Goal: Task Accomplishment & Management: Use online tool/utility

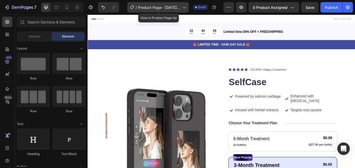
click at [137, 7] on span "/" at bounding box center [136, 7] width 1 height 5
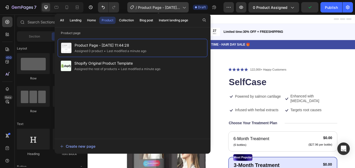
click at [155, 7] on span "Product Page - [DATE] 11:44:28" at bounding box center [159, 7] width 42 height 5
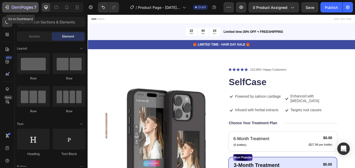
click at [11, 10] on div "7" at bounding box center [20, 7] width 32 height 6
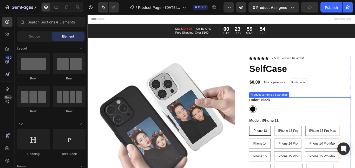
scroll to position [13, 0]
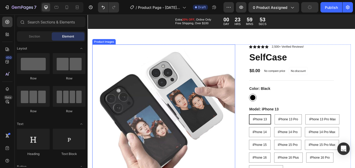
click at [222, 76] on img at bounding box center [176, 132] width 167 height 167
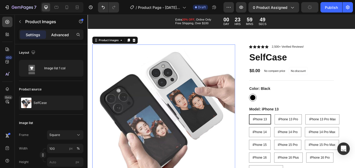
click at [67, 33] on p "Advanced" at bounding box center [60, 34] width 18 height 5
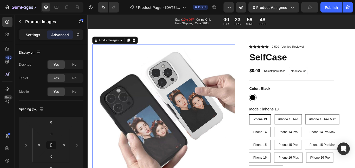
click at [33, 32] on p "Settings" at bounding box center [33, 34] width 15 height 5
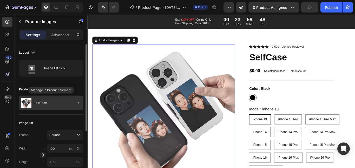
click at [42, 101] on p "SelfCase" at bounding box center [40, 103] width 13 height 4
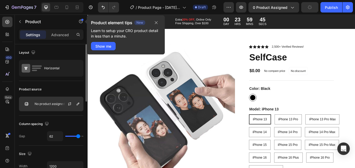
click at [64, 101] on div at bounding box center [71, 104] width 23 height 14
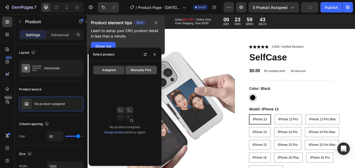
click at [138, 71] on span "Manually Pick" at bounding box center [141, 70] width 21 height 5
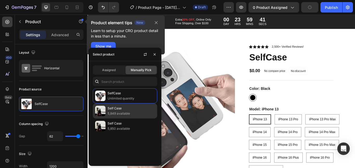
click at [131, 111] on p "5,849 available" at bounding box center [131, 113] width 47 height 5
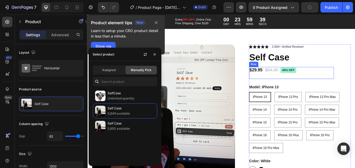
click at [343, 85] on div "$29.95 Product Price Product Price $54.00 Product Price Product Price 45% off P…" at bounding box center [325, 83] width 99 height 14
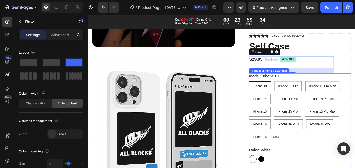
scroll to position [93, 0]
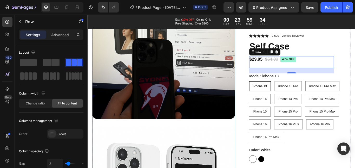
click at [183, 101] on img at bounding box center [176, 53] width 167 height 167
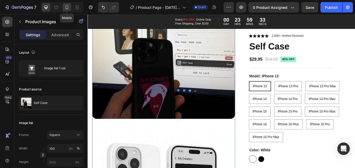
click at [67, 7] on icon at bounding box center [66, 7] width 5 height 5
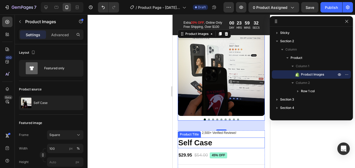
scroll to position [7, 0]
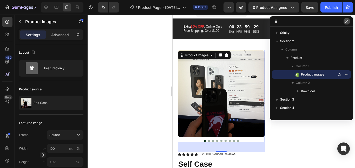
click at [346, 19] on icon "button" at bounding box center [347, 21] width 4 height 4
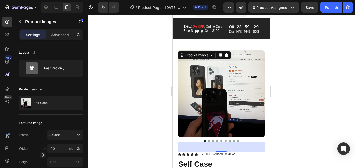
click at [228, 88] on img at bounding box center [221, 93] width 87 height 87
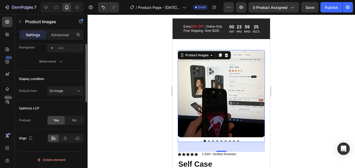
scroll to position [0, 0]
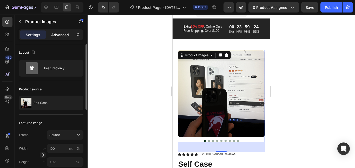
click at [63, 35] on p "Advanced" at bounding box center [60, 34] width 18 height 5
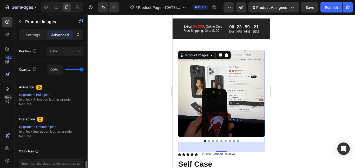
scroll to position [223, 0]
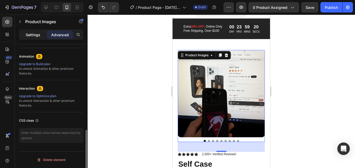
click at [35, 36] on p "Settings" at bounding box center [33, 34] width 15 height 5
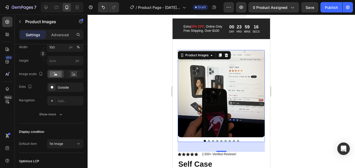
scroll to position [154, 0]
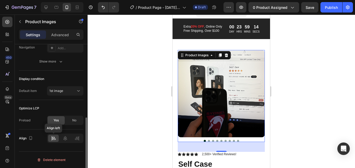
click at [54, 138] on icon at bounding box center [53, 137] width 5 height 5
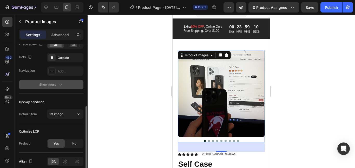
click at [52, 87] on div "Show more" at bounding box center [51, 84] width 24 height 5
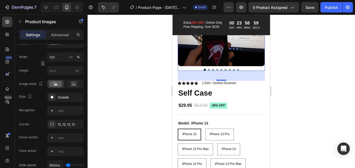
scroll to position [51, 0]
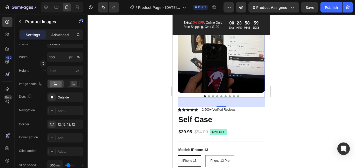
click at [229, 64] on img at bounding box center [221, 48] width 87 height 87
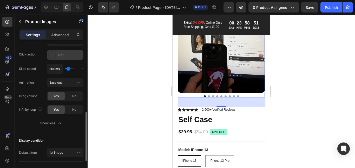
scroll to position [188, 0]
click at [74, 96] on span "No" at bounding box center [74, 95] width 4 height 5
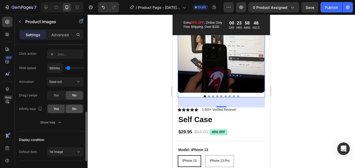
click at [74, 112] on div "No" at bounding box center [74, 108] width 17 height 8
click at [73, 108] on span "No" at bounding box center [74, 108] width 4 height 5
click at [56, 107] on span "Yes" at bounding box center [56, 108] width 5 height 5
click at [60, 94] on div "Yes" at bounding box center [56, 95] width 17 height 8
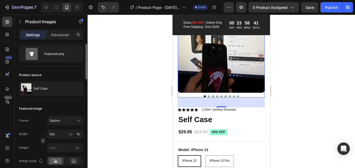
scroll to position [0, 0]
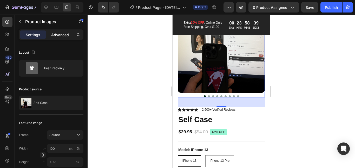
click at [62, 32] on p "Advanced" at bounding box center [60, 34] width 18 height 5
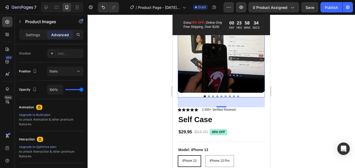
scroll to position [223, 0]
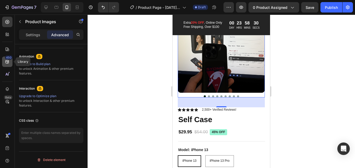
click at [6, 61] on icon at bounding box center [6, 61] width 3 height 3
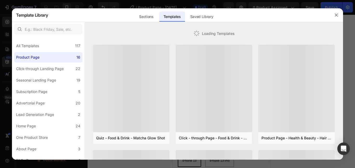
click at [6, 61] on div at bounding box center [177, 84] width 355 height 168
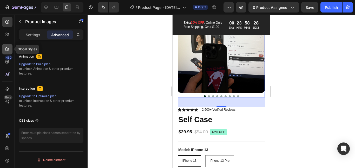
click at [6, 48] on icon at bounding box center [7, 49] width 5 height 5
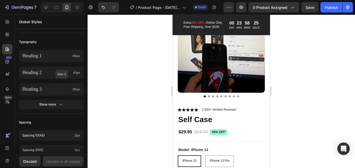
scroll to position [0, 0]
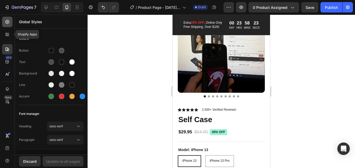
click at [7, 30] on div at bounding box center [7, 34] width 10 height 10
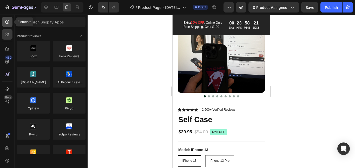
click at [12, 26] on div at bounding box center [7, 22] width 10 height 10
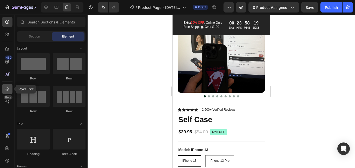
click at [10, 89] on div at bounding box center [7, 89] width 10 height 10
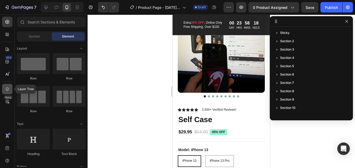
click at [10, 89] on div at bounding box center [7, 89] width 10 height 10
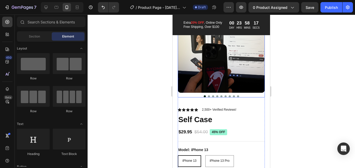
click at [220, 82] on img at bounding box center [221, 48] width 87 height 87
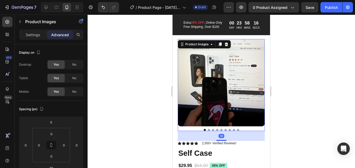
scroll to position [17, 0]
click at [236, 75] on img at bounding box center [221, 82] width 87 height 87
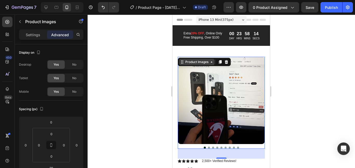
click at [212, 64] on icon at bounding box center [212, 62] width 4 height 4
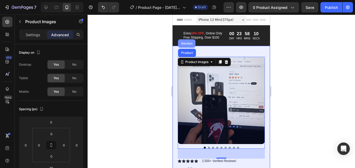
click at [187, 45] on div "Section" at bounding box center [186, 43] width 13 height 3
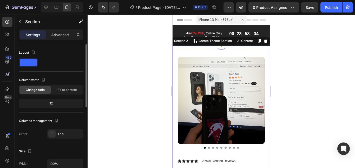
click at [193, 66] on img at bounding box center [221, 100] width 87 height 87
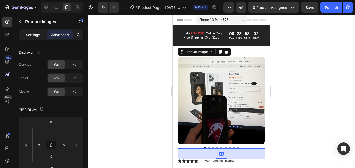
click at [31, 33] on p "Settings" at bounding box center [33, 34] width 15 height 5
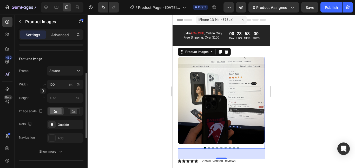
scroll to position [64, 0]
click at [59, 71] on span "Square" at bounding box center [54, 70] width 11 height 5
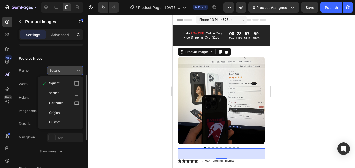
click at [64, 70] on div "Square" at bounding box center [61, 70] width 25 height 5
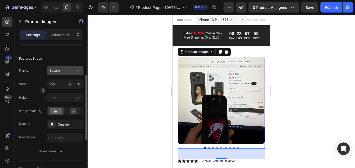
click at [64, 70] on div "Square" at bounding box center [61, 70] width 25 height 5
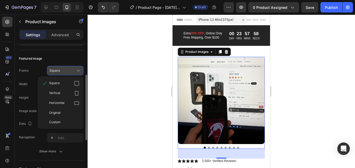
click at [64, 70] on div "Square" at bounding box center [61, 70] width 25 height 5
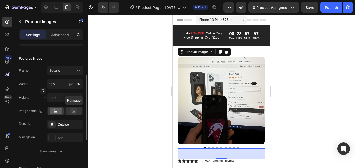
click at [76, 110] on rect at bounding box center [73, 110] width 7 height 5
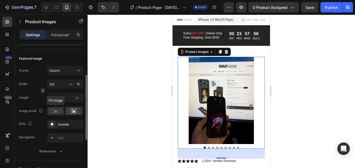
click at [54, 111] on rect at bounding box center [56, 111] width 12 height 6
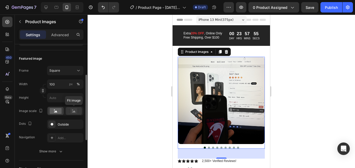
click at [73, 109] on rect at bounding box center [73, 110] width 7 height 5
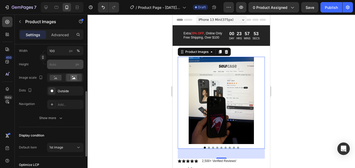
scroll to position [99, 0]
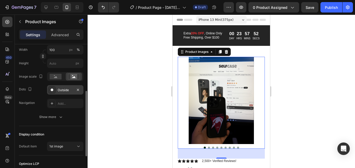
click at [67, 89] on div "Outside" at bounding box center [65, 90] width 15 height 5
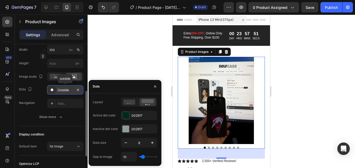
click at [67, 89] on div "Outside" at bounding box center [65, 90] width 15 height 5
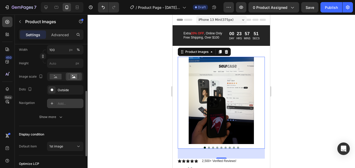
click at [66, 101] on div "Add..." at bounding box center [70, 103] width 24 height 5
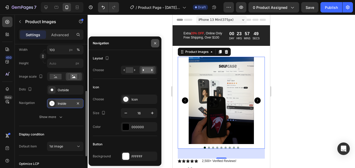
click at [155, 41] on icon "button" at bounding box center [155, 43] width 4 height 4
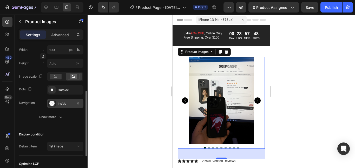
click at [63, 103] on div "Inside" at bounding box center [65, 103] width 15 height 5
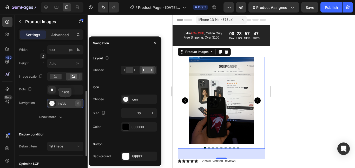
click at [79, 103] on icon "button" at bounding box center [78, 103] width 4 height 4
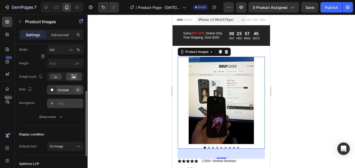
click at [77, 89] on icon "button" at bounding box center [78, 89] width 2 height 2
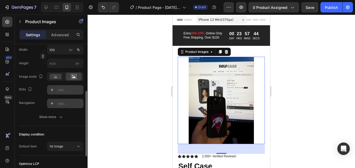
click at [115, 74] on div at bounding box center [221, 91] width 267 height 153
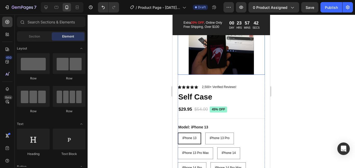
scroll to position [73, 0]
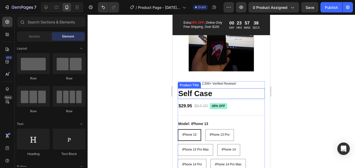
click at [204, 92] on h1 "Self Case" at bounding box center [221, 93] width 87 height 11
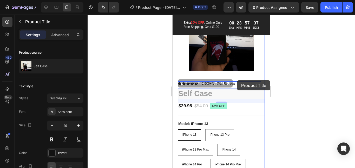
drag, startPoint x: 209, startPoint y: 93, endPoint x: 237, endPoint y: 80, distance: 31.0
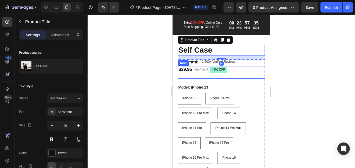
scroll to position [109, 0]
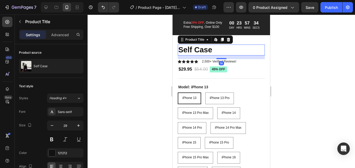
click at [292, 79] on div at bounding box center [221, 91] width 267 height 153
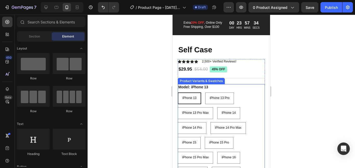
click at [224, 100] on span "iPhone 13 Pro" at bounding box center [220, 98] width 20 height 4
click at [205, 92] on input "iPhone 13 Pro iPhone 13 Pro iPhone 13 Pro" at bounding box center [205, 92] width 0 height 0
radio input "true"
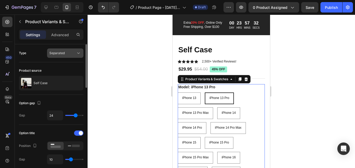
click at [61, 52] on span "Separated" at bounding box center [56, 53] width 15 height 4
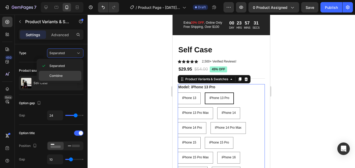
click at [68, 76] on p "Combine" at bounding box center [64, 75] width 30 height 5
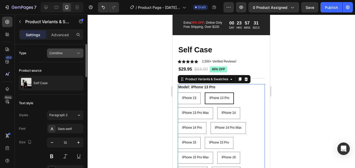
select select "581710892040258540"
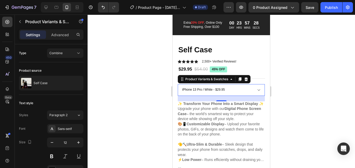
click at [212, 92] on select "iPhone 13 / White - $29.95 iPhone 13 / Black - $29.95 iPhone 13 Pro / White - $…" at bounding box center [221, 90] width 87 height 12
click at [212, 91] on select "iPhone 13 / White - $29.95 iPhone 13 / Black - $29.95 iPhone 13 Pro / White - $…" at bounding box center [221, 90] width 87 height 12
click at [214, 90] on select "iPhone 13 / White - $29.95 iPhone 13 / Black - $29.95 iPhone 13 Pro / White - $…" at bounding box center [221, 90] width 87 height 12
click at [320, 72] on div at bounding box center [221, 91] width 267 height 153
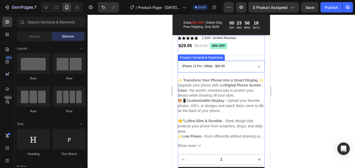
scroll to position [134, 0]
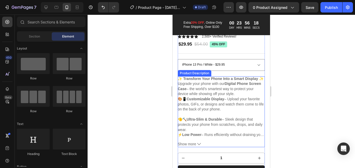
click at [227, 87] on strong "Digital Phone Screen Case" at bounding box center [219, 85] width 83 height 9
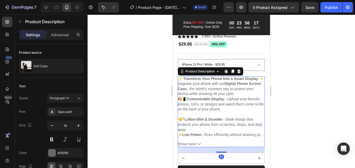
click at [203, 89] on p "✨ Transform Your Phone Into a Smart Display ✨ Upgrade your phone with our Digit…" at bounding box center [221, 85] width 86 height 19
click at [199, 87] on p "✨ Transform Your Phone Into a Smart Display ✨ Upgrade your phone with our Digit…" at bounding box center [221, 85] width 86 height 19
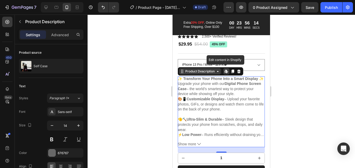
click at [219, 72] on icon at bounding box center [218, 71] width 4 height 4
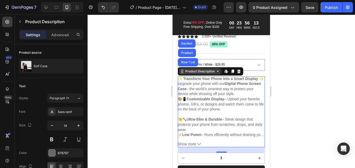
click at [219, 72] on icon at bounding box center [218, 71] width 4 height 4
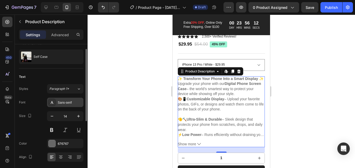
scroll to position [11, 0]
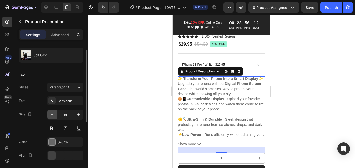
click at [52, 114] on icon "button" at bounding box center [51, 114] width 5 height 5
type input "13"
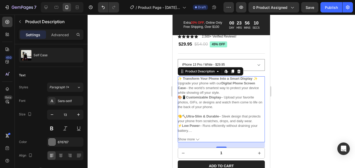
click at [300, 96] on div at bounding box center [221, 91] width 267 height 153
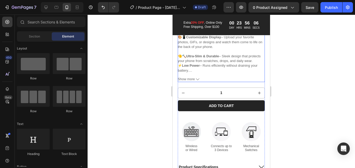
scroll to position [217, 0]
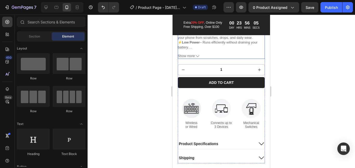
click at [195, 57] on button "Show more" at bounding box center [221, 56] width 87 height 4
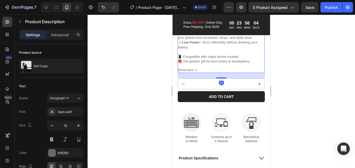
click at [191, 72] on span "Show less" at bounding box center [185, 70] width 15 height 4
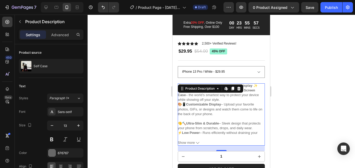
scroll to position [127, 0]
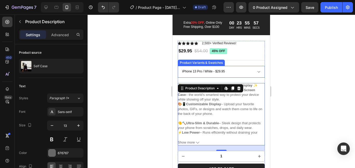
click at [257, 69] on select "iPhone 13 / White - $29.95 iPhone 13 / Black - $29.95 iPhone 13 Pro / White - $…" at bounding box center [221, 72] width 87 height 12
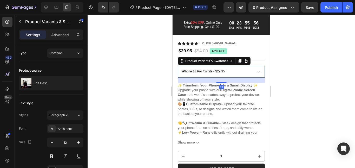
click at [250, 75] on select "iPhone 13 / White - $29.95 iPhone 13 / Black - $29.95 iPhone 13 Pro / White - $…" at bounding box center [221, 72] width 87 height 12
click at [255, 74] on select "iPhone 13 / White - $29.95 iPhone 13 / Black - $29.95 iPhone 13 Pro / White - $…" at bounding box center [221, 72] width 87 height 12
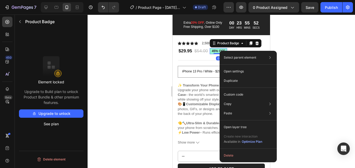
click at [212, 51] on pre "45% off" at bounding box center [218, 51] width 17 height 6
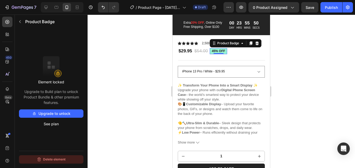
click at [53, 156] on button "Delete element" at bounding box center [51, 159] width 64 height 8
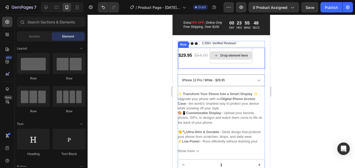
click at [227, 51] on div "Drop element here" at bounding box center [231, 56] width 43 height 16
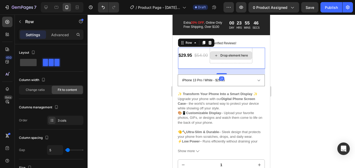
click at [223, 58] on div "Drop element here" at bounding box center [231, 55] width 42 height 8
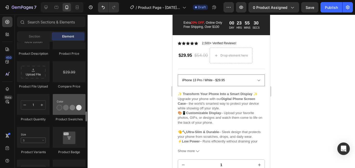
scroll to position [884, 0]
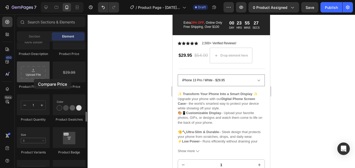
drag, startPoint x: 63, startPoint y: 72, endPoint x: 33, endPoint y: 77, distance: 30.6
click at [33, 77] on div "Product Product Product Product List Related Products Sticky Add to Cart Add to…" at bounding box center [51, 28] width 69 height 394
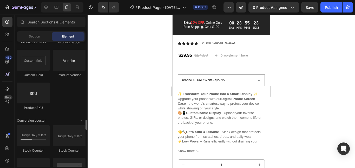
scroll to position [995, 0]
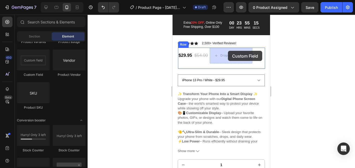
drag, startPoint x: 206, startPoint y: 78, endPoint x: 228, endPoint y: 51, distance: 34.4
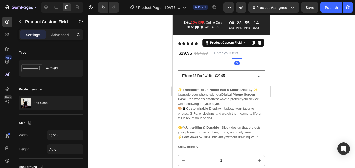
click at [225, 52] on input "text" at bounding box center [237, 53] width 54 height 11
click at [221, 58] on input "text" at bounding box center [237, 53] width 54 height 11
click at [238, 44] on div "Product Custom Field" at bounding box center [226, 42] width 34 height 5
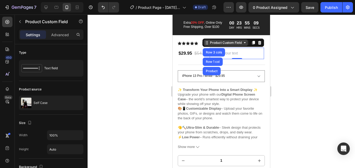
click at [238, 44] on div "Product Custom Field" at bounding box center [226, 42] width 34 height 5
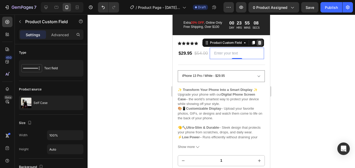
click at [258, 42] on icon at bounding box center [259, 43] width 3 height 4
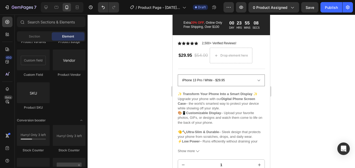
click at [322, 61] on div at bounding box center [221, 91] width 267 height 153
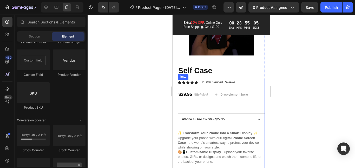
scroll to position [94, 0]
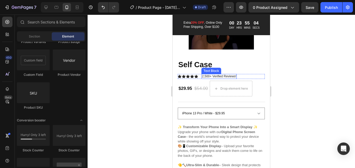
click at [239, 76] on div "Icon Icon Icon Icon Icon Icon List 2,500+ Verified Reviews! Text Block Row" at bounding box center [221, 76] width 87 height 5
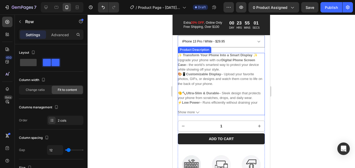
scroll to position [166, 0]
click at [197, 112] on icon at bounding box center [197, 111] width 3 height 3
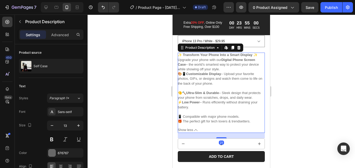
click at [196, 132] on icon at bounding box center [195, 129] width 3 height 3
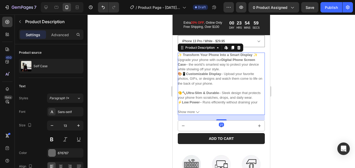
click at [244, 92] on p "🎨📱Customizable Display – Upload your favorite photos, GIFs, or designs and watc…" at bounding box center [220, 90] width 84 height 37
click at [198, 50] on div "Product Description" at bounding box center [199, 47] width 31 height 5
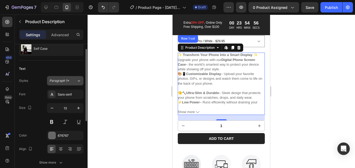
scroll to position [18, 0]
click at [64, 82] on span "Paragraph 1*" at bounding box center [59, 80] width 20 height 5
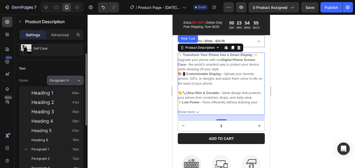
click at [65, 81] on span "Paragraph 1*" at bounding box center [59, 80] width 20 height 5
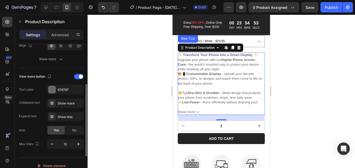
scroll to position [127, 0]
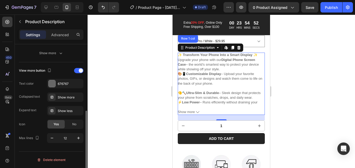
click at [79, 67] on div "View more button" at bounding box center [51, 70] width 64 height 8
click at [79, 70] on span at bounding box center [81, 70] width 4 height 4
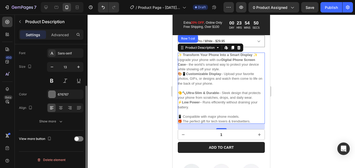
scroll to position [0, 0]
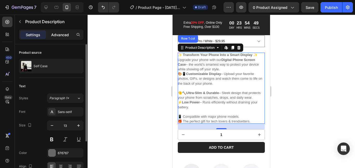
click at [56, 33] on p "Advanced" at bounding box center [60, 34] width 18 height 5
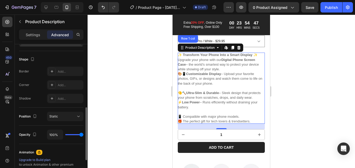
scroll to position [137, 0]
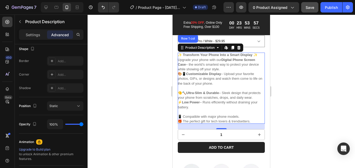
click at [303, 6] on button "Save" at bounding box center [309, 7] width 17 height 10
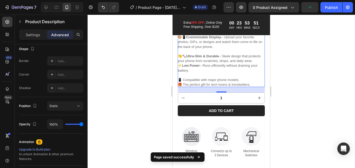
scroll to position [147, 0]
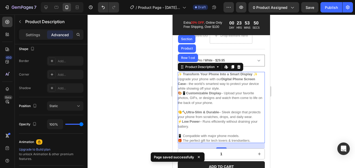
click at [219, 102] on div "✨ Transform Your Phone Into a Smart Display ✨ Upgrade your phone with our Digit…" at bounding box center [221, 107] width 87 height 71
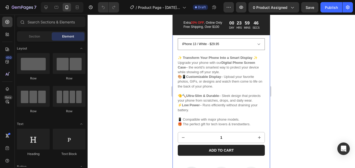
scroll to position [164, 0]
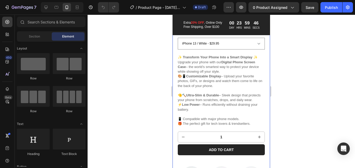
click at [216, 91] on div "✨ Transform Your Phone Into a Smart Display ✨ Upgrade your phone with our Digit…" at bounding box center [221, 90] width 87 height 71
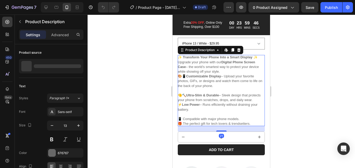
click at [216, 91] on div "✨ Transform Your Phone Into a Smart Display ✨ Upgrade your phone with our Digit…" at bounding box center [221, 90] width 87 height 71
click at [219, 92] on div "✨ Transform Your Phone Into a Smart Display ✨ Upgrade your phone with our Digit…" at bounding box center [221, 90] width 87 height 71
click at [205, 88] on div "✨ Transform Your Phone Into a Smart Display ✨ Upgrade your phone with our Digit…" at bounding box center [221, 90] width 87 height 71
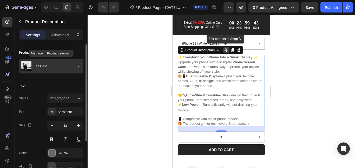
click at [54, 62] on div "Self Case" at bounding box center [51, 66] width 64 height 15
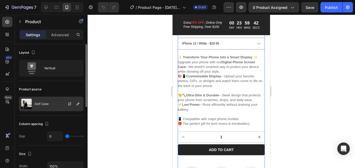
click at [48, 100] on div "Self Case" at bounding box center [51, 103] width 64 height 15
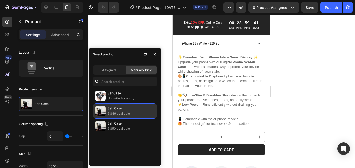
click at [124, 111] on p "5,849 available" at bounding box center [131, 113] width 47 height 5
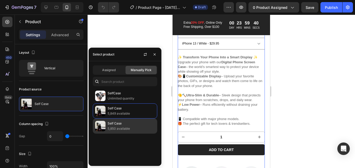
click at [119, 126] on p "Self Case" at bounding box center [131, 123] width 47 height 5
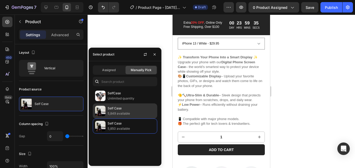
click at [106, 118] on div "Self Case 5,849 available" at bounding box center [125, 125] width 64 height 15
click at [131, 110] on p "Self Case" at bounding box center [131, 108] width 47 height 5
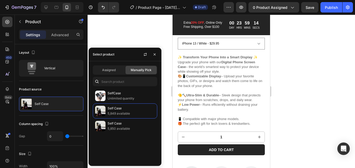
click at [292, 88] on div at bounding box center [221, 91] width 267 height 153
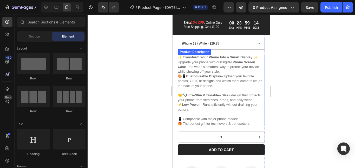
click at [226, 74] on p "🎨📱Customizable Display – Upload your favorite photos, GIFs, or designs and watc…" at bounding box center [220, 92] width 84 height 37
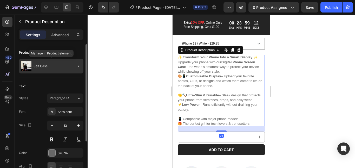
click at [53, 68] on div "Self Case" at bounding box center [51, 66] width 64 height 15
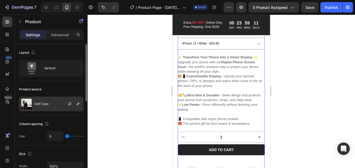
click at [52, 107] on div "Self Case" at bounding box center [51, 103] width 64 height 15
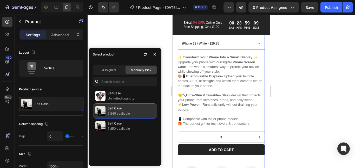
click at [128, 113] on p "5,849 available" at bounding box center [131, 113] width 47 height 5
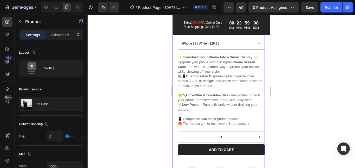
click at [300, 77] on div at bounding box center [221, 91] width 267 height 153
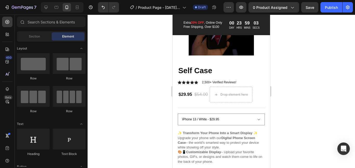
scroll to position [84, 0]
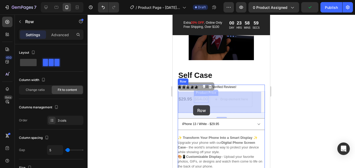
drag, startPoint x: 204, startPoint y: 104, endPoint x: 193, endPoint y: 105, distance: 10.7
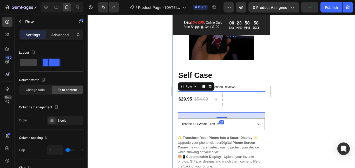
click at [308, 77] on div at bounding box center [221, 91] width 267 height 153
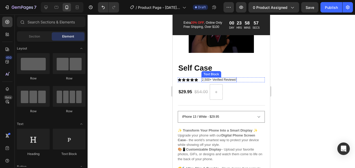
scroll to position [93, 0]
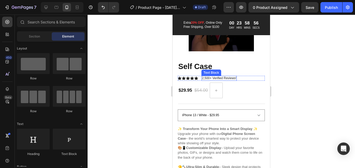
click at [227, 79] on p "2,500+ Verified Reviews!" at bounding box center [219, 78] width 34 height 4
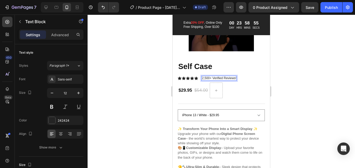
click at [211, 78] on p "2,500+ Verified Reviews!" at bounding box center [219, 78] width 34 height 4
click at [212, 77] on p "2,500+ Verified Reviews!" at bounding box center [219, 78] width 34 height 4
drag, startPoint x: 210, startPoint y: 78, endPoint x: 201, endPoint y: 79, distance: 9.1
click at [201, 79] on div "Icon Icon Icon Icon Icon Icon List 2,500+ Verified Reviews! Text Block 0 Row" at bounding box center [221, 78] width 87 height 5
click at [196, 77] on icon at bounding box center [196, 78] width 4 height 4
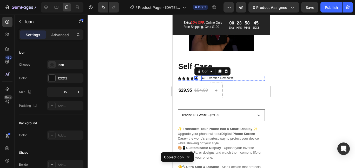
click at [205, 76] on div "4.8+ Verified Reviews! Text Block" at bounding box center [217, 78] width 32 height 5
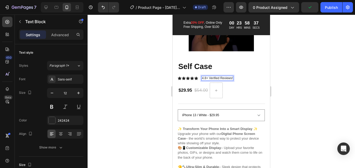
click at [213, 76] on p "4.8+ Verified Reviews!" at bounding box center [217, 78] width 31 height 4
click at [203, 79] on p "4.8+ Verified Reviews!" at bounding box center [217, 78] width 31 height 4
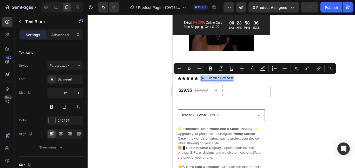
click at [203, 79] on p "4.8+ Verified Reviews!" at bounding box center [217, 78] width 31 height 4
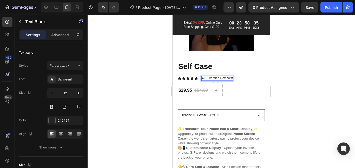
click at [203, 79] on p "4.8+ Verified Reviews!" at bounding box center [217, 78] width 31 height 4
click at [194, 77] on icon at bounding box center [196, 78] width 4 height 4
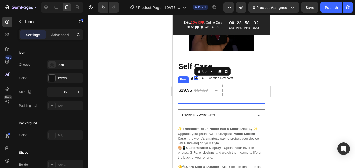
click at [248, 85] on div "$29.95 Product Price Product Price $54.00 Product Price Product Price Row" at bounding box center [221, 92] width 87 height 21
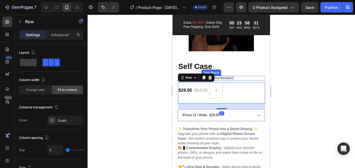
click at [252, 80] on div "Icon Icon Icon Icon Icon Icon List 4.8+ Verified Reviews! Text Block Row" at bounding box center [221, 78] width 87 height 5
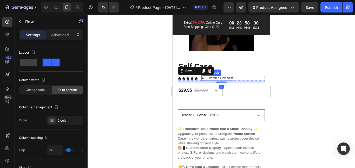
click at [223, 78] on p "4.8+ Verified Reviews!" at bounding box center [217, 78] width 31 height 4
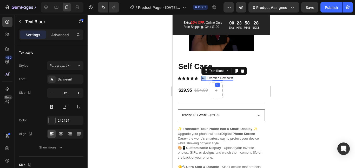
click at [202, 78] on p "4.8+ Verified Reviews!" at bounding box center [217, 78] width 31 height 4
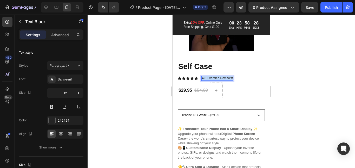
click at [202, 78] on p "4.8+ Verified Reviews!" at bounding box center [217, 78] width 31 height 4
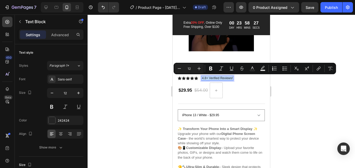
click at [202, 78] on p "4.8+ Verified Reviews!" at bounding box center [217, 78] width 31 height 4
click at [210, 81] on div "4.8+ Verified Reviews!" at bounding box center [217, 78] width 32 height 5
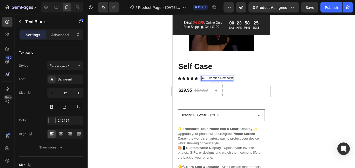
click at [208, 79] on p "4.8+ Verified Reviews!" at bounding box center [217, 78] width 31 height 4
click at [212, 78] on p "4.8+ Verified Reviews!" at bounding box center [217, 78] width 31 height 4
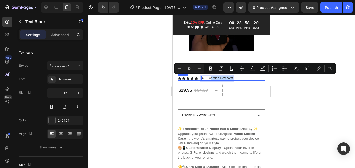
drag, startPoint x: 210, startPoint y: 79, endPoint x: 234, endPoint y: 78, distance: 23.9
click at [234, 78] on div "Icon Icon Icon Icon Icon Icon List 4.8+ Verified Reviews! Text Block 0 Row" at bounding box center [221, 78] width 87 height 5
click at [220, 78] on p "4.8+ Verified Reviews!" at bounding box center [217, 78] width 31 height 4
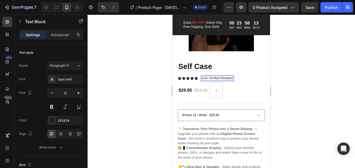
click at [210, 77] on p "4.8+ Verified Reviews!" at bounding box center [217, 78] width 31 height 4
click at [208, 77] on p "4.8+ Verified Reviews!" at bounding box center [217, 78] width 31 height 4
click at [204, 77] on p "4.8+ Verified Reviews!" at bounding box center [217, 78] width 31 height 4
click at [187, 76] on div "Icon" at bounding box center [188, 78] width 4 height 4
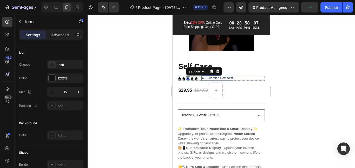
click at [214, 78] on p "4.8+ Verified Reviews!" at bounding box center [217, 78] width 31 height 4
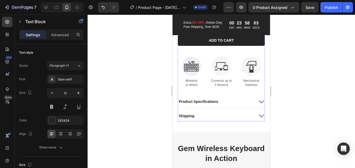
scroll to position [276, 0]
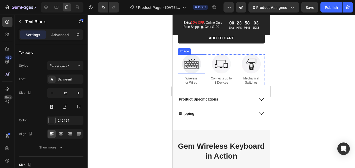
click at [192, 73] on img at bounding box center [191, 63] width 19 height 19
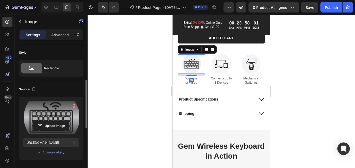
scroll to position [29, 0]
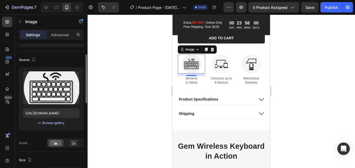
click at [54, 123] on div "Browse gallery" at bounding box center [53, 122] width 22 height 5
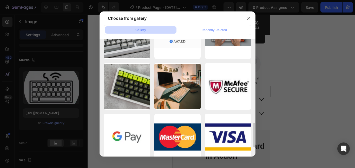
scroll to position [0, 0]
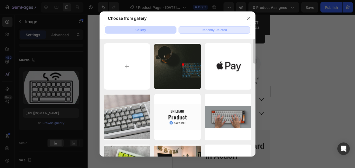
click at [212, 30] on div "Recently Deleted" at bounding box center [214, 30] width 25 height 5
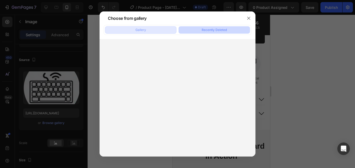
click at [151, 29] on button "Gallery" at bounding box center [140, 29] width 71 height 7
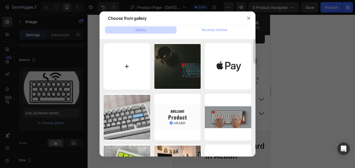
click at [129, 55] on input "file" at bounding box center [127, 66] width 47 height 47
click at [251, 21] on button "button" at bounding box center [249, 18] width 8 height 8
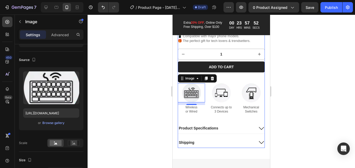
scroll to position [245, 0]
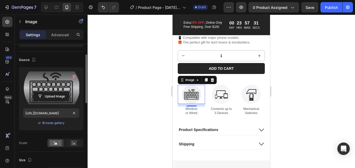
click at [57, 90] on label at bounding box center [51, 87] width 56 height 33
click at [57, 92] on input "file" at bounding box center [51, 96] width 36 height 9
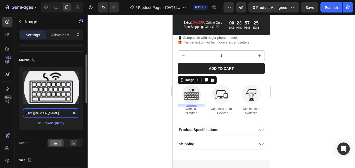
click at [62, 112] on input "[URL][DOMAIN_NAME]" at bounding box center [51, 112] width 56 height 9
paste input "data:image/png;base64,iVBORw0KGgoAAAANSUhEUgAAAJQAAACUCAMAAABC4vDmAAAAYFBMVEX//…"
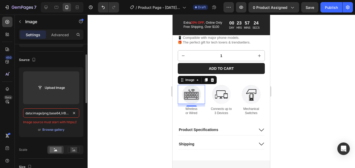
scroll to position [0, 1350]
click at [87, 113] on div at bounding box center [86, 113] width 4 height 138
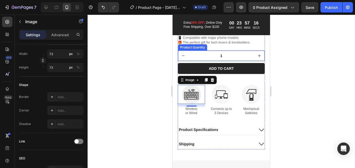
scroll to position [233, 0]
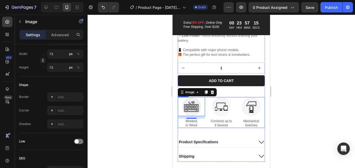
click at [200, 108] on img at bounding box center [191, 106] width 19 height 19
click at [193, 111] on img at bounding box center [191, 106] width 19 height 19
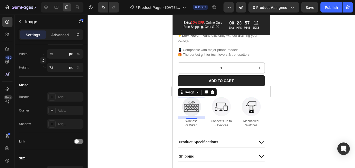
scroll to position [0, 0]
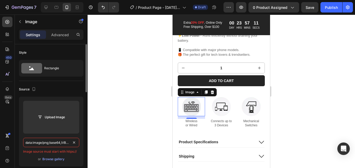
click at [57, 148] on div "data:image/png;base64,iVBORw0KGgoAAAANSUhEUgAAAJQAAACUCAMAAABC4vDmAAAAYFBMVEX//…" at bounding box center [51, 146] width 56 height 16
click at [63, 143] on input "data:image/png;base64,iVBORw0KGgoAAAANSUhEUgAAAJQAAACUCAMAAABC4vDmAAAAYFBMVEX//…" at bounding box center [51, 142] width 56 height 9
paste input "[URL][DOMAIN_NAME]"
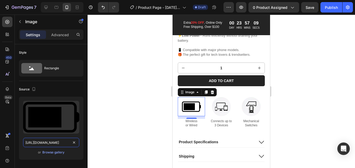
type input "[URL][DOMAIN_NAME]"
click at [116, 119] on div at bounding box center [221, 91] width 267 height 153
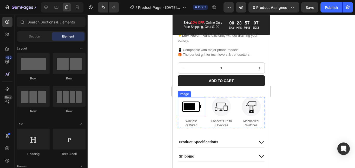
click at [187, 127] on p "Wireless or Wired" at bounding box center [191, 123] width 26 height 8
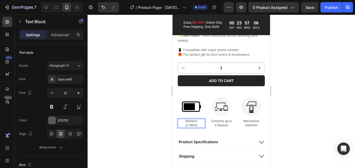
click at [199, 127] on p "Wireless or Wired" at bounding box center [191, 123] width 26 height 8
drag, startPoint x: 199, startPoint y: 130, endPoint x: 185, endPoint y: 126, distance: 15.2
click at [185, 126] on p "Wireless or Wired" at bounding box center [191, 123] width 26 height 8
click at [220, 127] on p "Connects up to 3 Devices" at bounding box center [221, 123] width 26 height 8
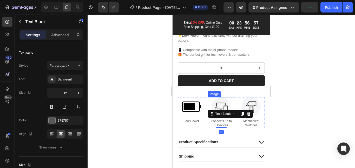
click at [223, 109] on img at bounding box center [221, 106] width 19 height 19
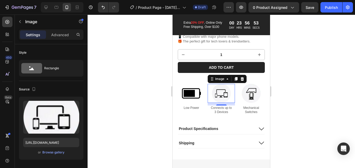
scroll to position [246, 0]
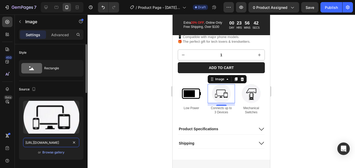
click at [59, 144] on input "[URL][DOMAIN_NAME]" at bounding box center [51, 142] width 56 height 9
paste input "[DOMAIN_NAME][URL]"
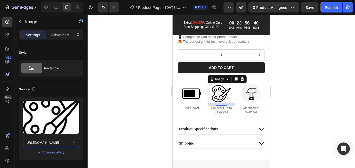
type input "[URL][DOMAIN_NAME]"
click at [116, 124] on div at bounding box center [221, 91] width 267 height 153
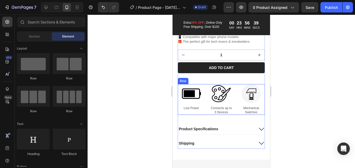
click at [225, 113] on p "Connects up to 3 Devices" at bounding box center [221, 110] width 26 height 8
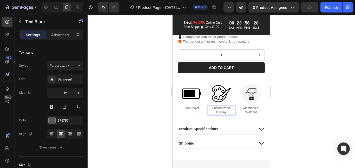
click at [305, 97] on div at bounding box center [221, 91] width 267 height 153
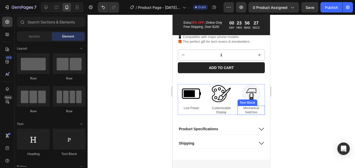
click at [251, 114] on p "Mechanical Switches" at bounding box center [251, 110] width 26 height 8
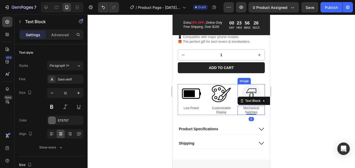
click at [253, 97] on img at bounding box center [251, 93] width 19 height 19
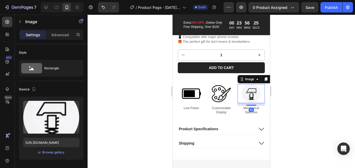
click at [285, 106] on div at bounding box center [221, 91] width 267 height 153
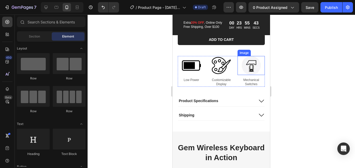
scroll to position [274, 0]
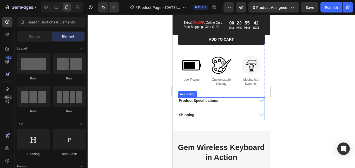
click at [233, 103] on div "Product Specifications" at bounding box center [216, 100] width 76 height 6
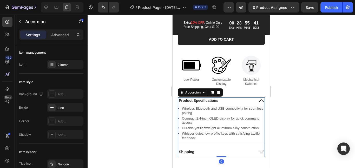
click at [259, 102] on icon at bounding box center [261, 100] width 5 height 3
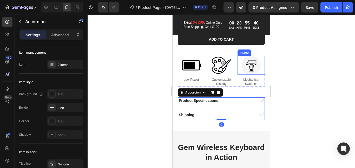
click at [252, 71] on img at bounding box center [251, 65] width 19 height 19
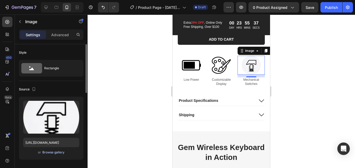
click at [50, 152] on div "Browse gallery" at bounding box center [53, 152] width 22 height 5
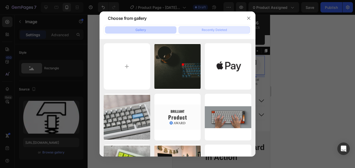
click at [214, 30] on div "Recently Deleted" at bounding box center [214, 30] width 25 height 5
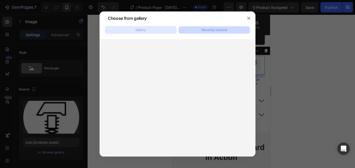
click at [165, 32] on button "Gallery" at bounding box center [140, 29] width 71 height 7
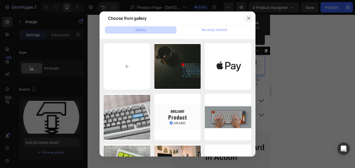
click at [250, 16] on icon "button" at bounding box center [249, 18] width 4 height 4
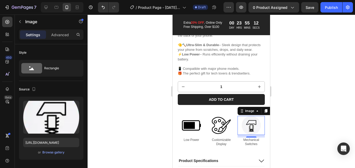
scroll to position [228, 0]
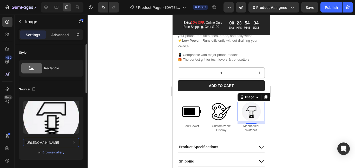
click at [45, 142] on input "[URL][DOMAIN_NAME]" at bounding box center [51, 142] width 56 height 9
paste input "-[URL]"
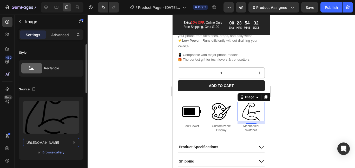
scroll to position [0, 44]
type input "[URL][DOMAIN_NAME]"
click at [135, 116] on div at bounding box center [221, 91] width 267 height 153
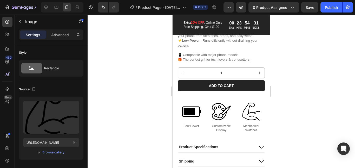
scroll to position [0, 0]
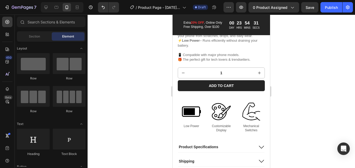
click at [247, 132] on p "Mechanical Switches" at bounding box center [251, 128] width 26 height 8
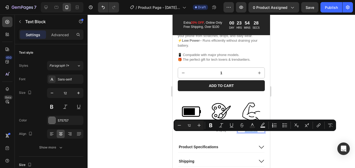
click at [253, 132] on p "Mechanical Switches" at bounding box center [251, 128] width 26 height 8
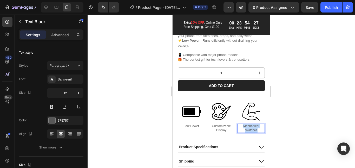
drag, startPoint x: 254, startPoint y: 134, endPoint x: 239, endPoint y: 130, distance: 15.8
click at [239, 130] on p "Mechanical Switches" at bounding box center [251, 128] width 26 height 8
click at [302, 123] on div at bounding box center [221, 91] width 267 height 153
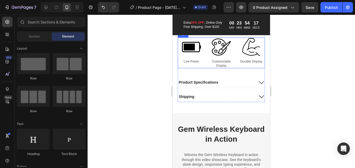
scroll to position [295, 0]
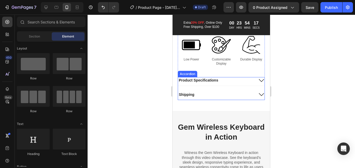
click at [251, 96] on div "Shipping" at bounding box center [221, 95] width 87 height 8
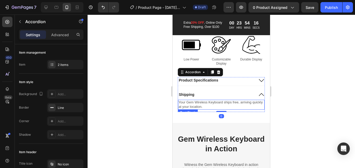
click at [218, 109] on p "Your Gem Wireless Keyboard ships free, arriving quickly at your location." at bounding box center [222, 104] width 86 height 9
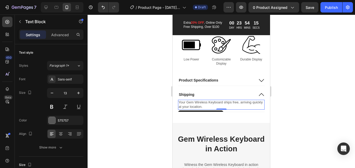
scroll to position [309, 0]
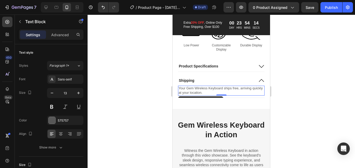
click at [231, 92] on p "Your Gem Wireless Keyboard ships free, arriving quickly at your location." at bounding box center [222, 90] width 86 height 9
click at [238, 94] on p "Your Gem Wireless Keyboard ships free, arriving quickly at your location." at bounding box center [222, 90] width 86 height 9
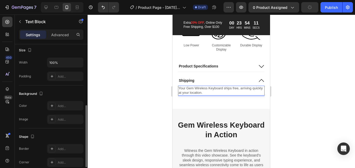
scroll to position [170, 0]
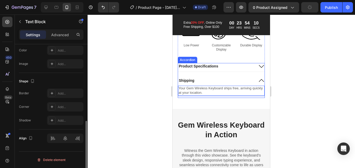
click at [196, 77] on div "Product Specifications Shipping Your Gem Wireless Keyboard ships free, arriving…" at bounding box center [221, 80] width 87 height 35
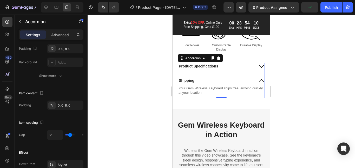
scroll to position [0, 0]
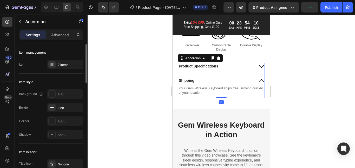
click at [190, 83] on p "Shipping" at bounding box center [187, 80] width 16 height 5
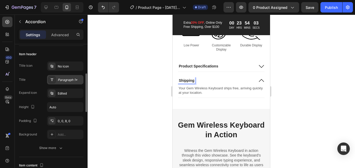
scroll to position [105, 0]
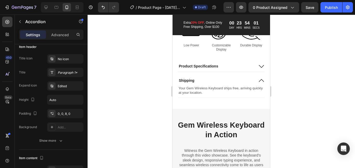
click at [258, 83] on icon at bounding box center [261, 80] width 6 height 6
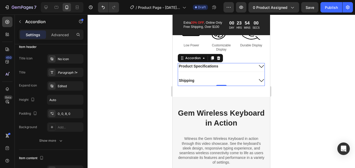
click at [259, 82] on icon at bounding box center [261, 80] width 5 height 3
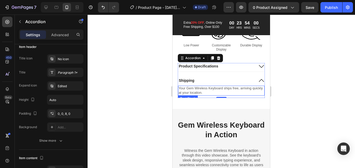
click at [219, 94] on p "Your Gem Wireless Keyboard ships free, arriving quickly at your location." at bounding box center [222, 90] width 86 height 9
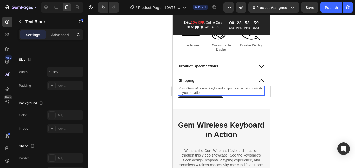
scroll to position [0, 0]
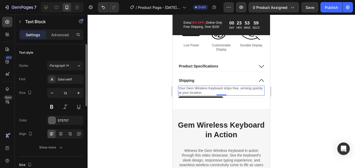
click at [203, 102] on div "Text Block" at bounding box center [200, 100] width 45 height 8
click at [226, 95] on p "Your Gem Wireless Keyboard ships free, arriving quickly at your location." at bounding box center [222, 90] width 86 height 9
click at [234, 94] on p "Your Gem Wireless Keyboard ships free, arriving quickly at your location." at bounding box center [222, 90] width 86 height 9
click at [222, 95] on p "Your Gem Wireless Keyboard ships free, arriving quickly at your location." at bounding box center [222, 90] width 86 height 9
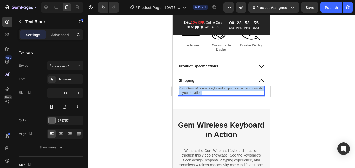
drag, startPoint x: 222, startPoint y: 96, endPoint x: 176, endPoint y: 91, distance: 45.7
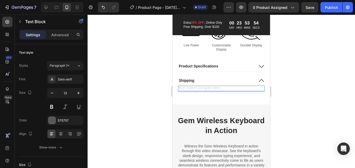
click at [195, 91] on div "Rich Text Editor. Editing area: main" at bounding box center [221, 88] width 87 height 5
click at [257, 71] on div "Product Specifications" at bounding box center [221, 67] width 87 height 8
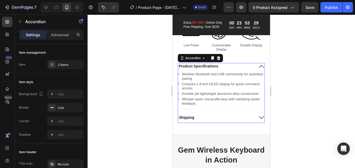
click at [248, 83] on div "Product Specifications Icon Wireless Bluetooth and USB connectivity for seamles…" at bounding box center [221, 93] width 87 height 60
click at [277, 75] on div at bounding box center [221, 91] width 267 height 153
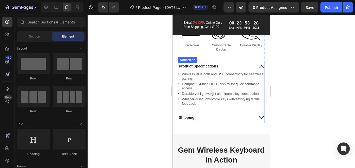
click at [258, 68] on icon at bounding box center [261, 66] width 6 height 6
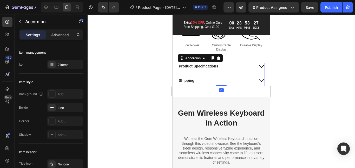
click at [252, 85] on div "Shipping" at bounding box center [221, 81] width 87 height 8
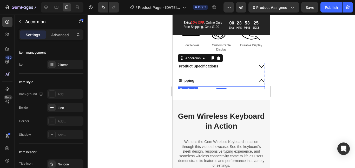
click at [218, 83] on div "Shipping" at bounding box center [216, 80] width 76 height 6
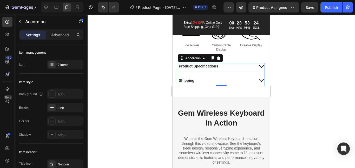
click at [248, 83] on div "Shipping" at bounding box center [216, 80] width 76 height 6
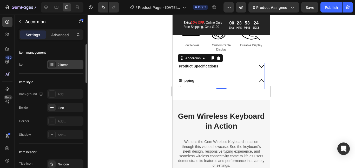
click at [59, 66] on div "2 items" at bounding box center [70, 64] width 24 height 5
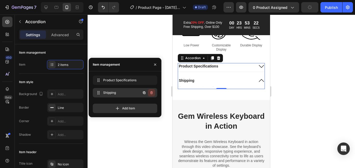
click at [151, 90] on button "button" at bounding box center [151, 92] width 7 height 7
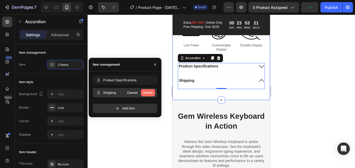
click at [152, 93] on div "Delete" at bounding box center [148, 92] width 10 height 5
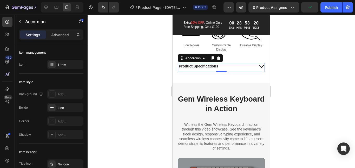
click at [343, 67] on div at bounding box center [221, 91] width 267 height 153
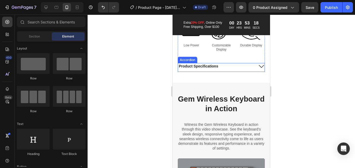
click at [258, 69] on icon at bounding box center [261, 66] width 6 height 6
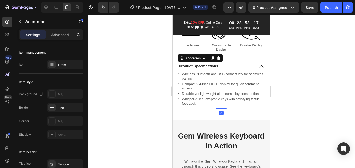
click at [258, 69] on icon at bounding box center [261, 66] width 6 height 6
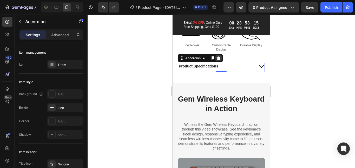
click at [218, 60] on icon at bounding box center [218, 58] width 3 height 4
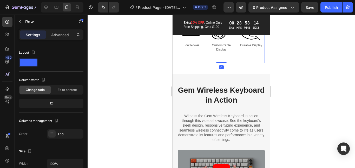
click at [305, 64] on div at bounding box center [221, 91] width 267 height 153
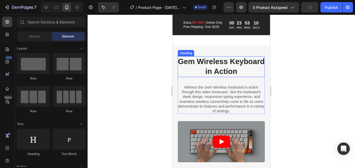
click at [220, 69] on h2 "Gem Wireless Keyboard in Action" at bounding box center [221, 66] width 87 height 21
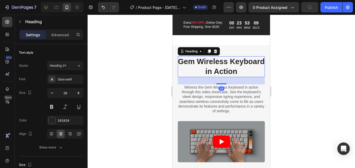
scroll to position [348, 0]
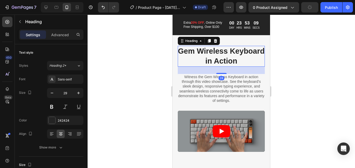
click at [231, 64] on h2 "Gem Wireless Keyboard in Action" at bounding box center [221, 56] width 87 height 21
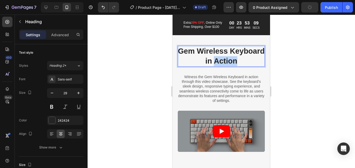
click at [231, 64] on p "Gem Wireless Keyboard in Action" at bounding box center [221, 55] width 87 height 19
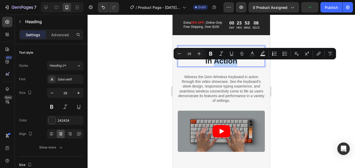
click at [256, 66] on p "Gem Wireless Keyboard in Action" at bounding box center [221, 55] width 87 height 19
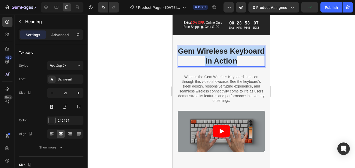
drag, startPoint x: 256, startPoint y: 68, endPoint x: 187, endPoint y: 53, distance: 70.5
click at [187, 53] on p "Gem Wireless Keyboard in Action" at bounding box center [221, 55] width 87 height 19
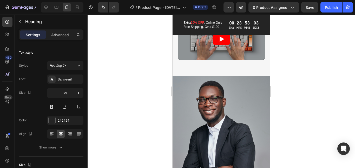
scroll to position [437, 0]
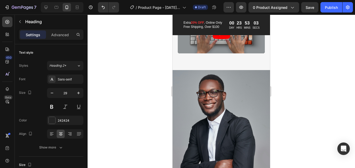
click at [258, 61] on div "Heading 28 Witness the Gem Wireless Keyboard in action through this video showc…" at bounding box center [221, 8] width 97 height 123
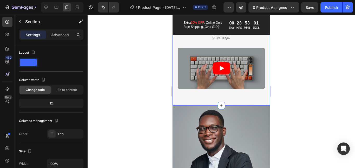
scroll to position [401, 0]
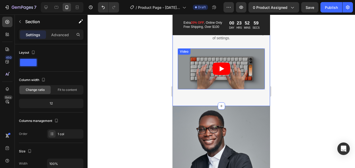
click at [258, 68] on article at bounding box center [221, 68] width 87 height 41
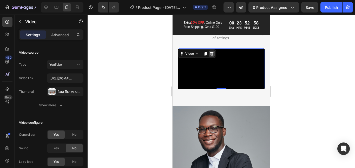
click at [210, 56] on icon at bounding box center [212, 53] width 4 height 4
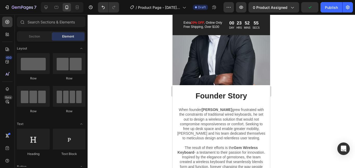
scroll to position [500, 0]
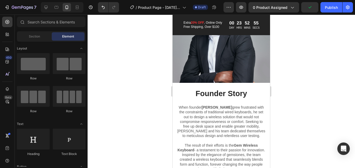
click at [245, 62] on img at bounding box center [221, 32] width 97 height 101
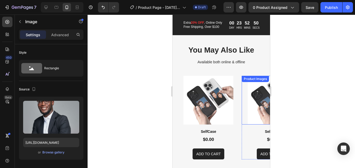
scroll to position [647, 0]
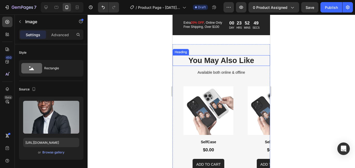
click at [241, 66] on h2 "You May Also Like" at bounding box center [221, 60] width 87 height 11
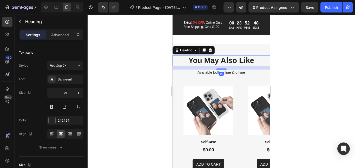
click at [245, 57] on div "You May Also Like Heading 14 Available both online & offline Text Block Product…" at bounding box center [221, 112] width 97 height 136
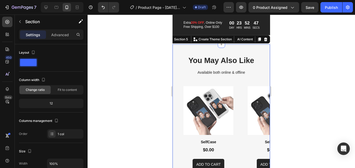
click at [264, 41] on icon at bounding box center [265, 39] width 3 height 4
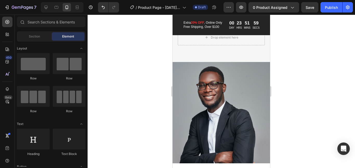
scroll to position [410, 0]
